Goal: Information Seeking & Learning: Learn about a topic

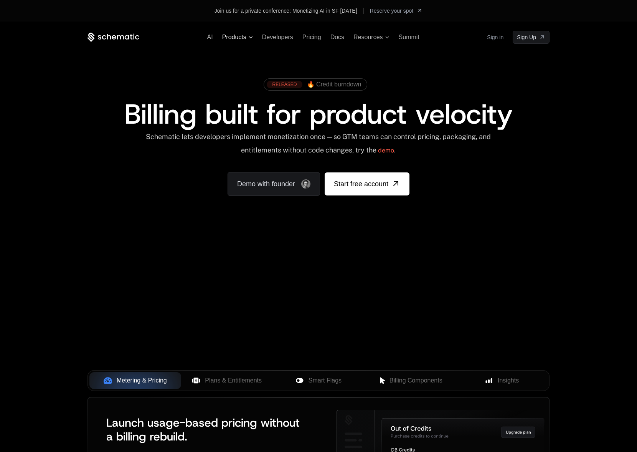
click at [243, 36] on span "Products" at bounding box center [234, 37] width 24 height 7
click at [343, 85] on span "🔥 Credit burndown" at bounding box center [334, 84] width 54 height 7
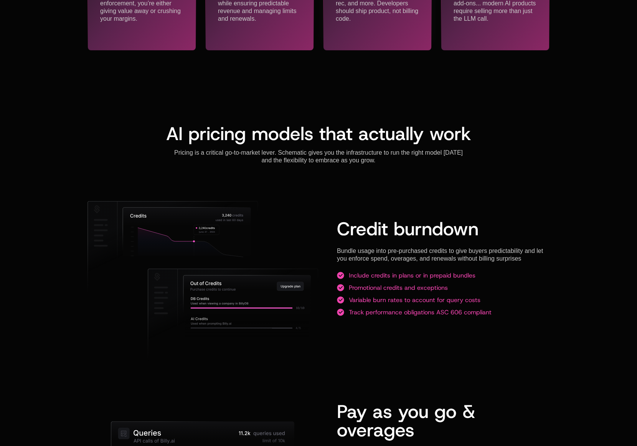
scroll to position [358, 0]
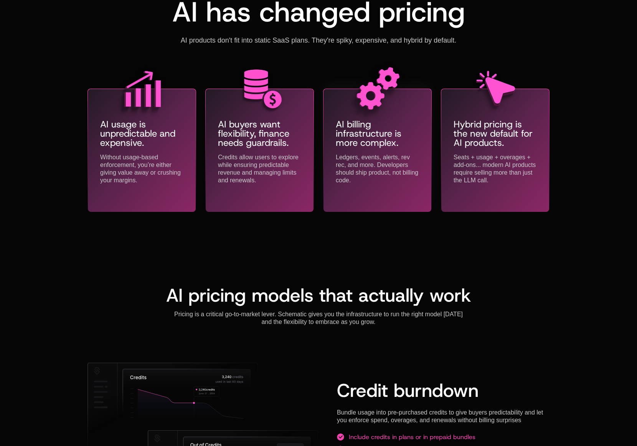
click at [372, 133] on p "AI billing infrastructure is more complex." at bounding box center [377, 134] width 83 height 28
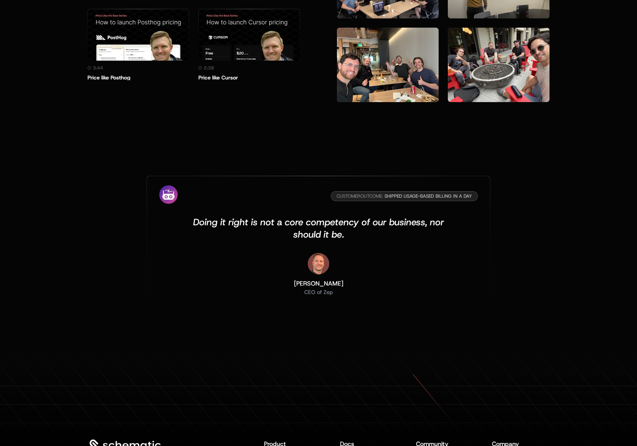
scroll to position [2443, 0]
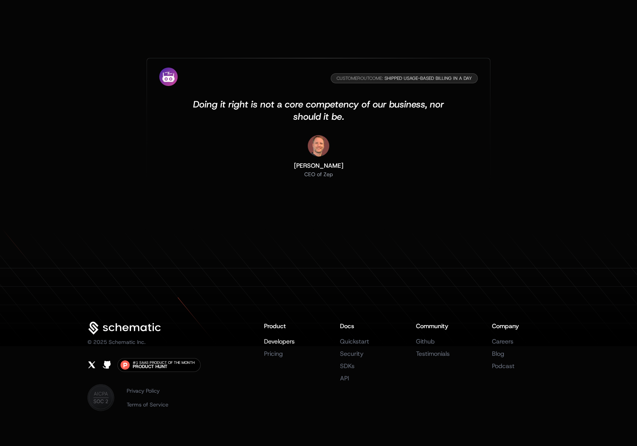
click at [283, 337] on link "Developers" at bounding box center [279, 341] width 31 height 8
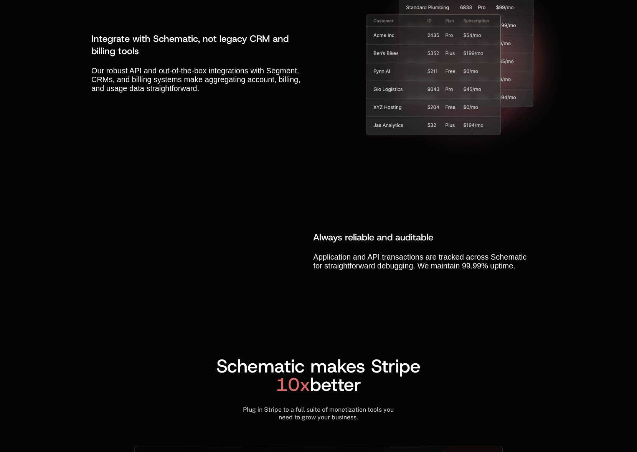
scroll to position [3069, 0]
